Goal: Transaction & Acquisition: Purchase product/service

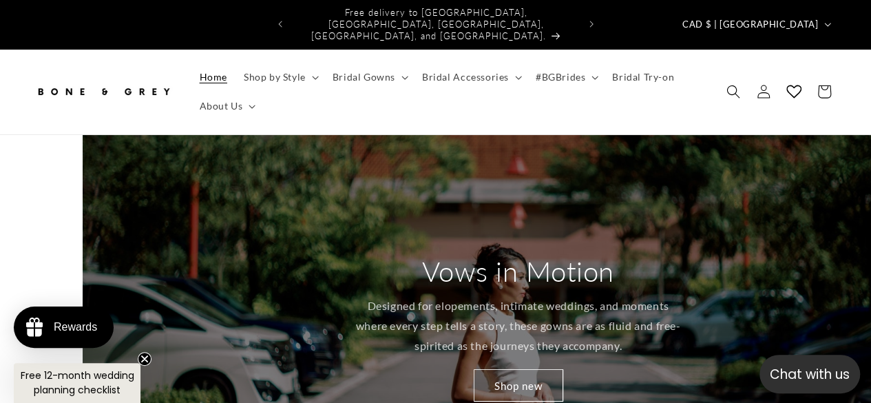
scroll to position [0, 871]
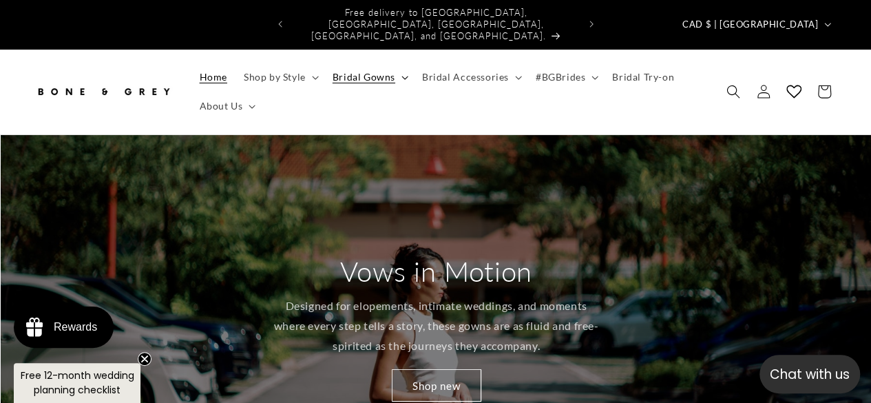
click at [388, 71] on span "Bridal Gowns" at bounding box center [364, 77] width 63 height 12
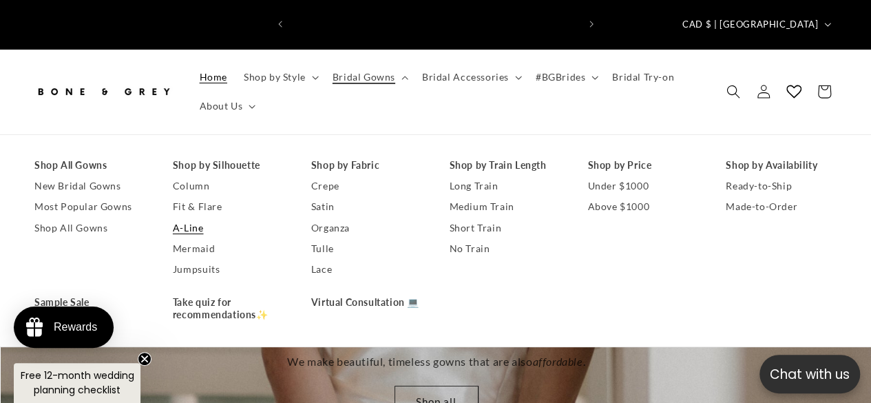
scroll to position [0, 0]
click at [208, 238] on link "Mermaid" at bounding box center [228, 248] width 111 height 21
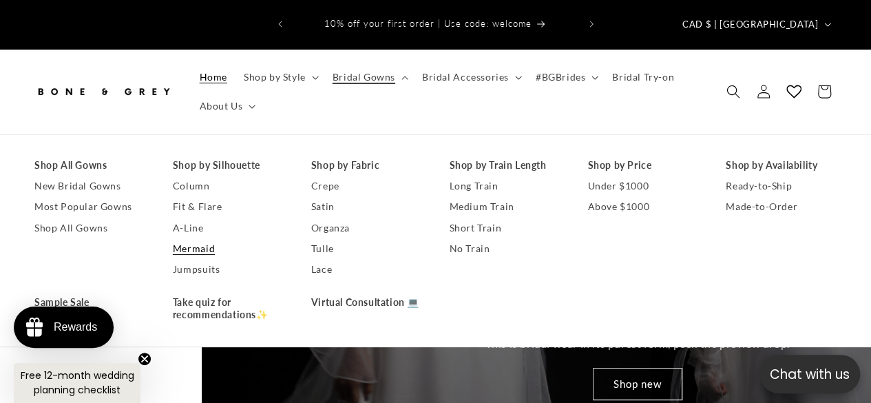
scroll to position [0, 2578]
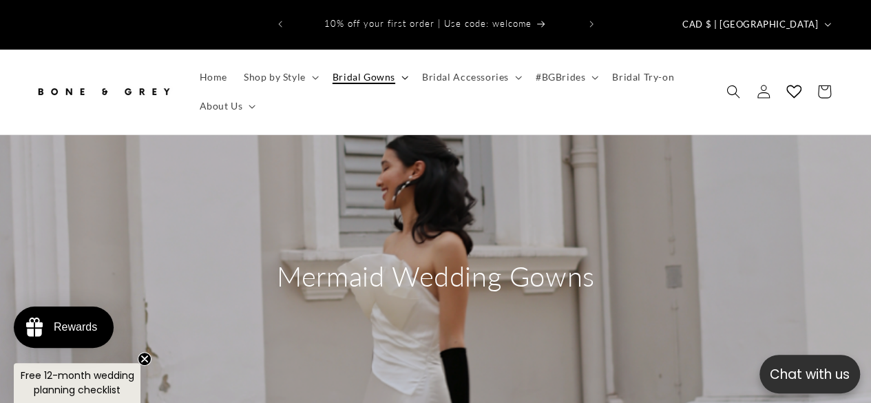
click at [402, 76] on icon at bounding box center [405, 78] width 7 height 4
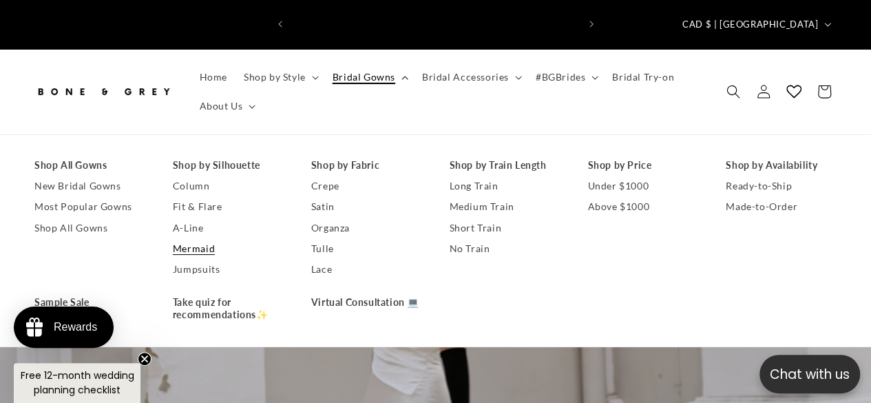
scroll to position [0, 287]
click at [210, 196] on link "Fit & Flare" at bounding box center [228, 206] width 111 height 21
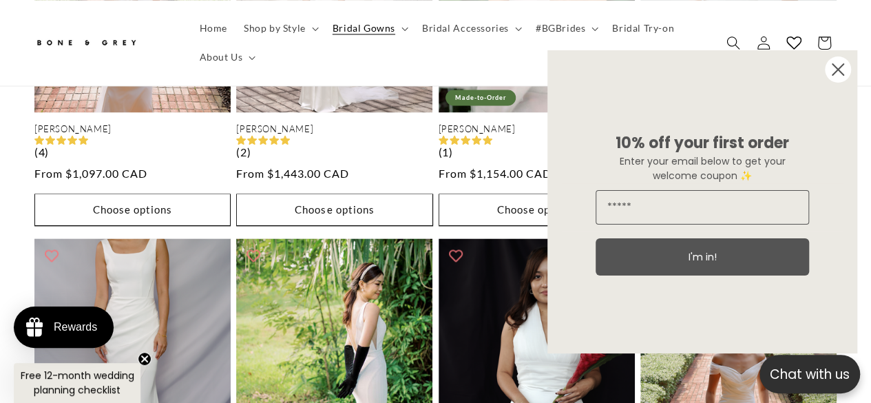
scroll to position [0, 287]
click at [837, 71] on icon "Close dialog" at bounding box center [838, 69] width 11 height 11
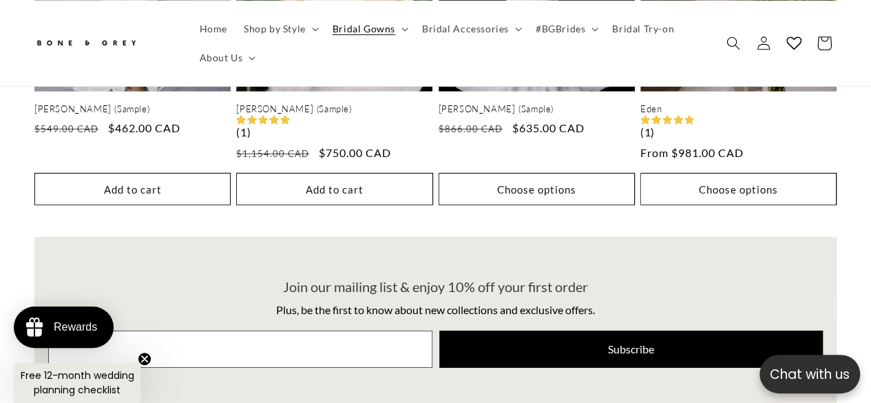
scroll to position [0, 572]
